Goal: Find specific page/section: Find specific page/section

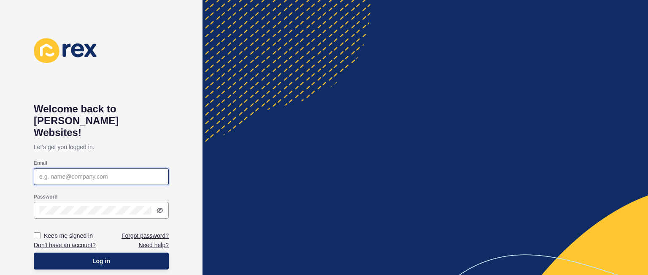
type input "[PERSON_NAME][EMAIL_ADDRESS][DOMAIN_NAME]"
click at [132, 252] on button "Log in" at bounding box center [101, 260] width 135 height 17
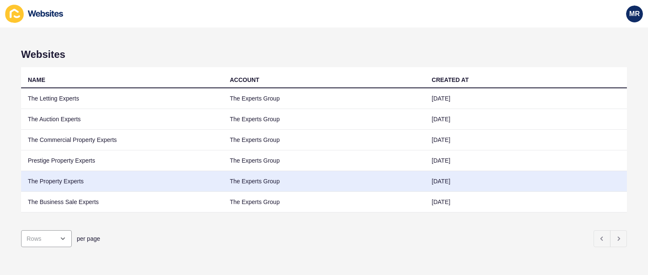
click at [73, 173] on td "The Property Experts" at bounding box center [122, 181] width 202 height 21
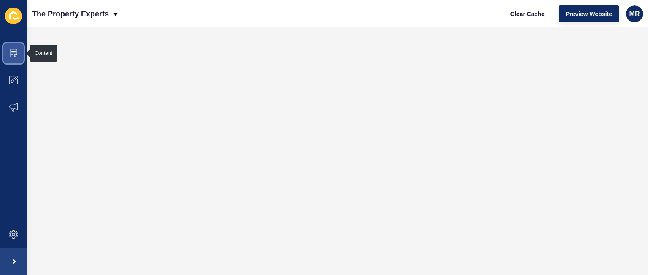
click at [19, 57] on span at bounding box center [13, 53] width 27 height 27
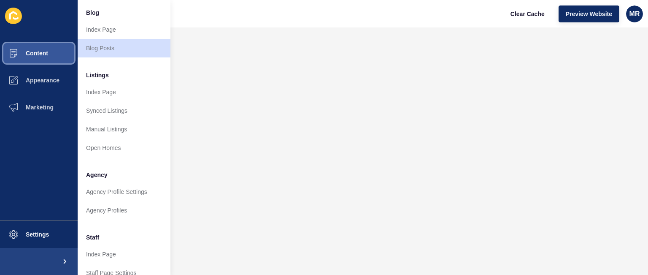
scroll to position [68, 0]
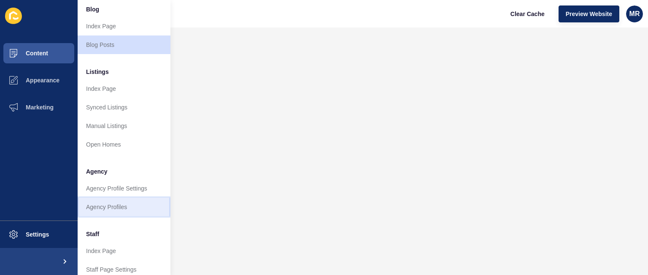
click at [128, 203] on link "Agency Profiles" at bounding box center [124, 206] width 93 height 19
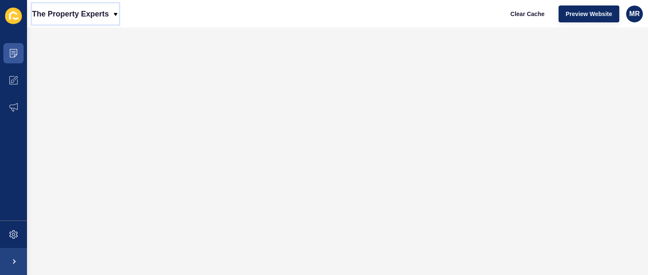
click at [80, 5] on p "The Property Experts" at bounding box center [70, 13] width 77 height 21
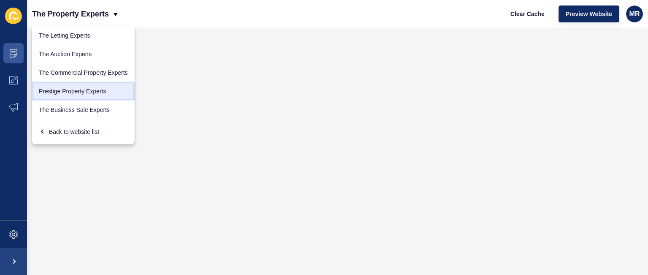
click at [74, 87] on link "Prestige Property Experts" at bounding box center [83, 91] width 103 height 19
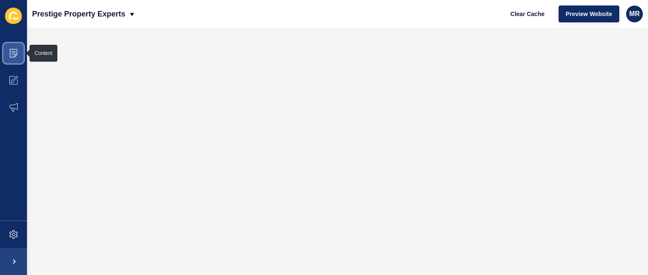
click at [13, 55] on icon at bounding box center [13, 53] width 8 height 8
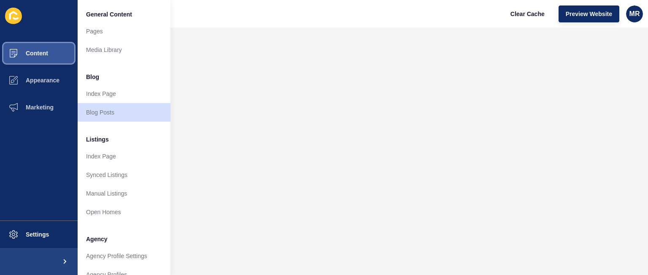
scroll to position [17, 0]
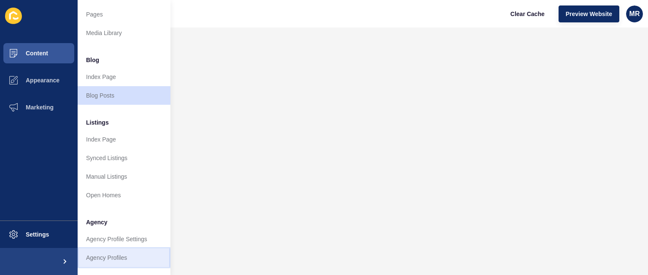
click at [143, 251] on link "Agency Profiles" at bounding box center [124, 257] width 93 height 19
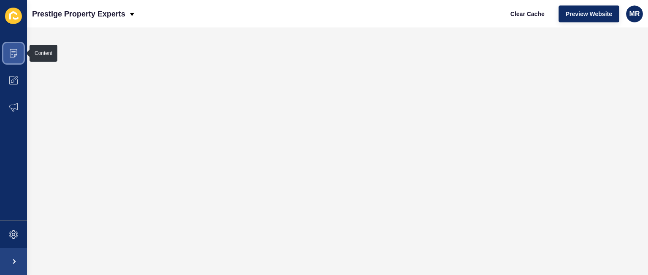
click at [13, 62] on span at bounding box center [13, 53] width 27 height 27
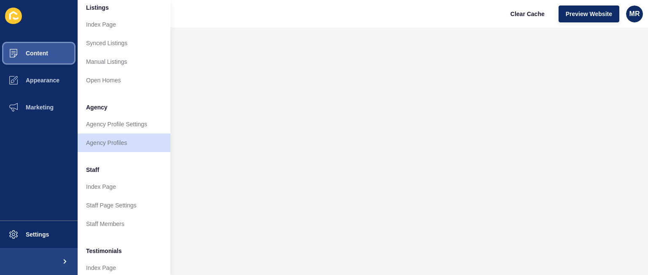
scroll to position [152, 0]
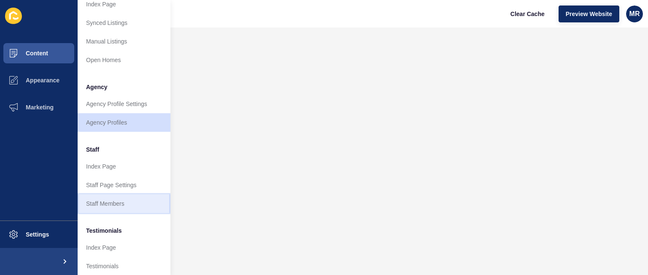
click at [148, 200] on link "Staff Members" at bounding box center [124, 203] width 93 height 19
